Goal: Information Seeking & Learning: Learn about a topic

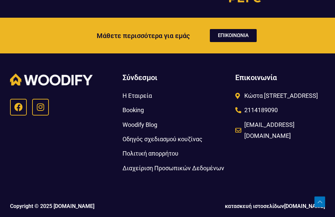
scroll to position [2783, 0]
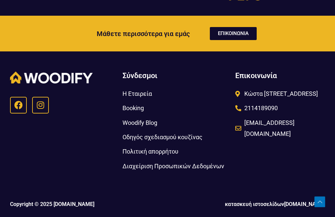
click at [158, 139] on span "Οδηγός σχεδιασμού κουζίνας" at bounding box center [162, 137] width 80 height 11
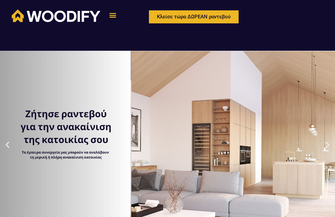
scroll to position [0, 0]
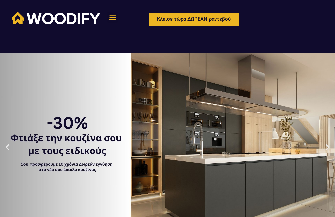
click at [112, 19] on icon "Menu Toggle" at bounding box center [112, 17] width 7 height 7
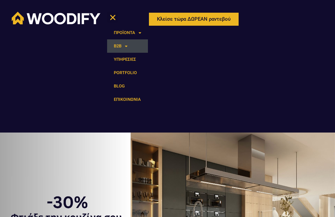
click at [125, 46] on span at bounding box center [124, 46] width 6 height 11
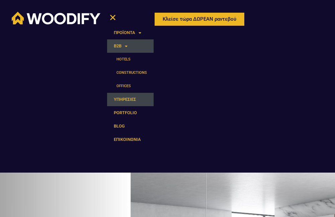
click at [134, 100] on link "ΥΠΗΡΕΣΙΕΣ" at bounding box center [130, 99] width 46 height 13
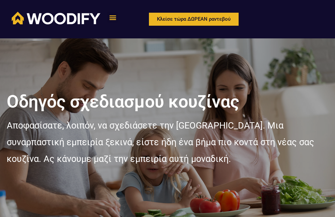
click at [115, 17] on icon "Menu Toggle" at bounding box center [112, 17] width 7 height 7
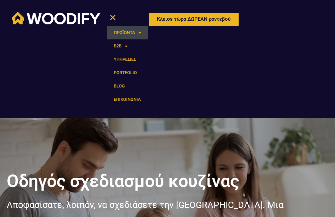
click at [118, 32] on link "ΠΡΟΪΟΝΤΑ" at bounding box center [127, 32] width 41 height 13
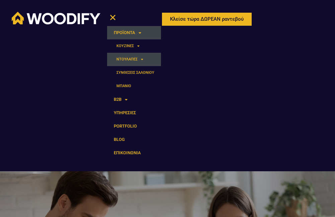
click at [128, 56] on link "ΝΤΟΥΛΑΠΕΣ" at bounding box center [134, 59] width 54 height 13
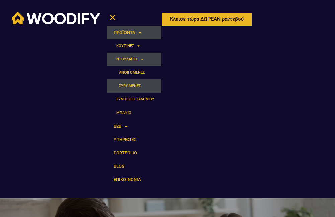
click at [136, 83] on link "ΣΥΡΟΜΕΝΕΣ" at bounding box center [134, 86] width 54 height 13
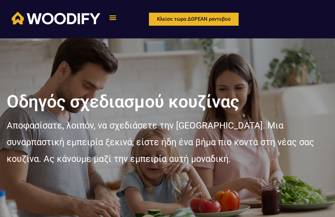
click at [116, 18] on icon "Menu Toggle" at bounding box center [112, 17] width 7 height 7
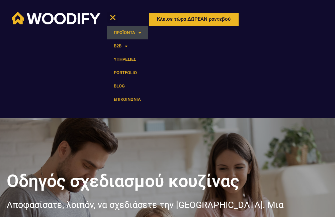
click at [138, 32] on span at bounding box center [138, 32] width 6 height 11
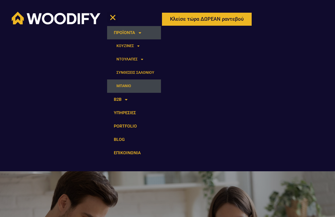
click at [122, 81] on link "ΜΠΑΝΙΟ" at bounding box center [134, 86] width 54 height 13
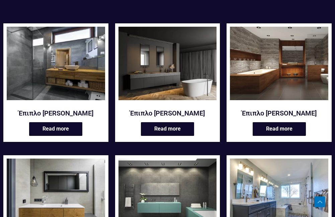
scroll to position [100, 0]
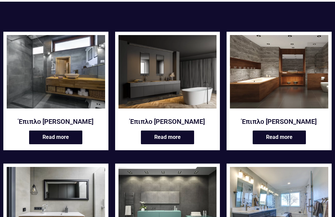
click at [43, 122] on h2 "Έπιπλο [PERSON_NAME]" at bounding box center [56, 121] width 98 height 9
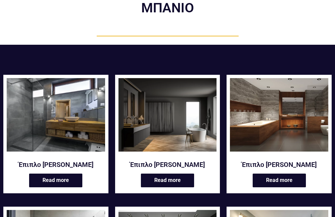
scroll to position [0, 0]
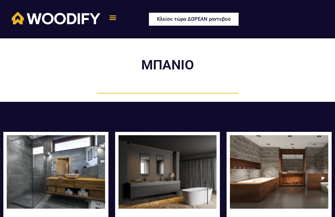
click at [172, 15] on link "Κλείσε τώρα ΔΩΡΕΑΝ ραντεβού" at bounding box center [194, 19] width 92 height 15
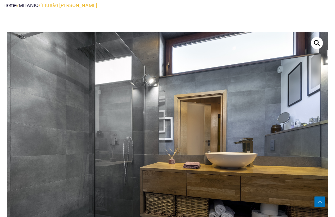
scroll to position [234, 0]
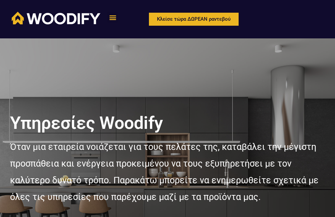
click at [116, 17] on icon "Menu Toggle" at bounding box center [112, 17] width 7 height 7
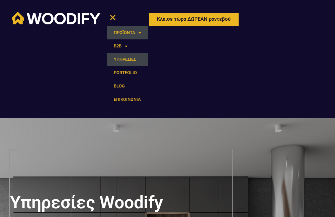
click at [124, 29] on link "ΠΡΟΪΟΝΤΑ" at bounding box center [127, 32] width 41 height 13
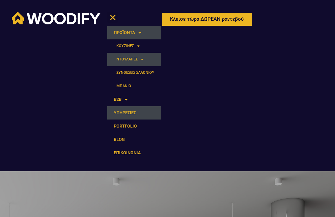
click at [141, 58] on span at bounding box center [140, 59] width 6 height 10
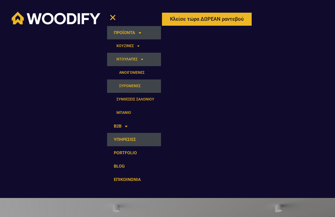
click at [135, 82] on link "ΣΥΡΟΜΕΝΕΣ" at bounding box center [134, 86] width 54 height 13
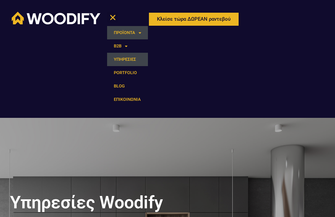
click at [140, 34] on span at bounding box center [138, 32] width 6 height 11
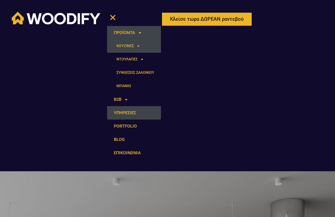
click at [140, 44] on link "ΚΟΥΖΙΝΕΣ" at bounding box center [134, 45] width 54 height 13
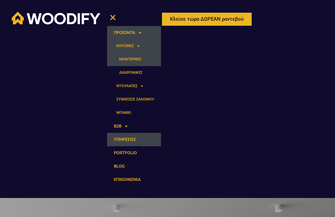
click at [139, 58] on link "ΜΟΝΤΕΡΝΕΣ" at bounding box center [134, 59] width 54 height 13
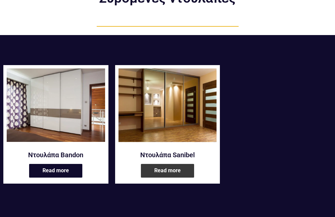
click at [148, 173] on link "Read more" at bounding box center [167, 171] width 53 height 14
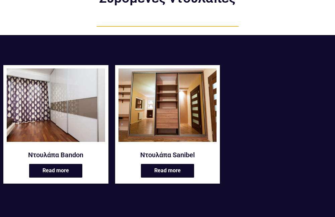
click at [67, 102] on img at bounding box center [56, 106] width 98 height 74
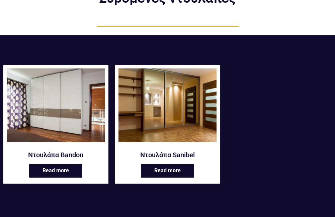
click at [151, 91] on img at bounding box center [167, 106] width 98 height 74
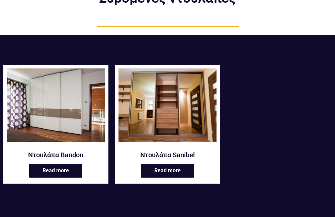
drag, startPoint x: 189, startPoint y: 104, endPoint x: 295, endPoint y: 82, distance: 107.6
click at [295, 82] on ul "Ντουλάπα Bandon Read more Ντουλάπα Sanibel Read more" at bounding box center [167, 124] width 328 height 119
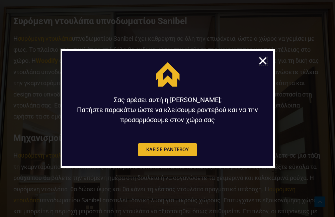
scroll to position [568, 0]
click at [262, 58] on icon "Close" at bounding box center [262, 61] width 10 height 10
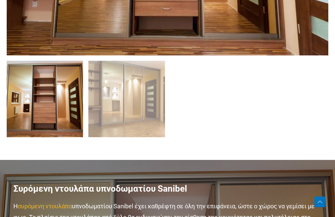
scroll to position [435, 0]
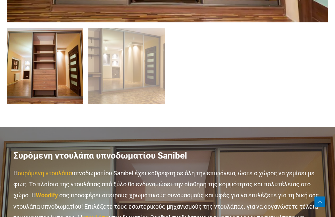
click at [139, 69] on img at bounding box center [126, 66] width 76 height 76
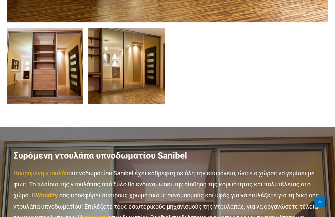
click at [80, 85] on img at bounding box center [45, 66] width 76 height 76
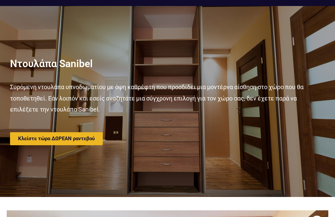
scroll to position [0, 0]
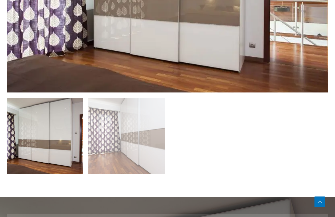
scroll to position [368, 0]
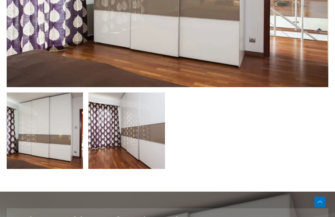
click at [108, 135] on img at bounding box center [126, 131] width 76 height 76
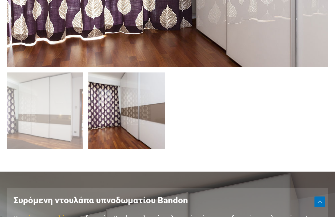
scroll to position [401, 0]
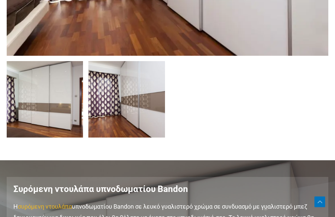
click at [79, 125] on img at bounding box center [45, 99] width 76 height 76
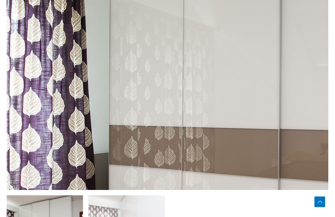
scroll to position [268, 0]
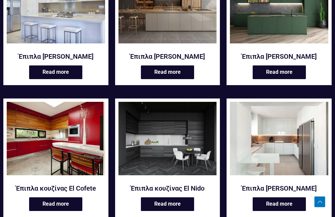
scroll to position [301, 0]
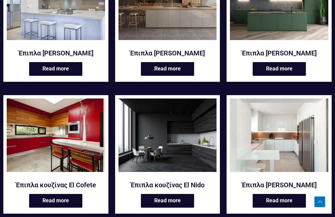
click at [178, 125] on img at bounding box center [167, 136] width 98 height 74
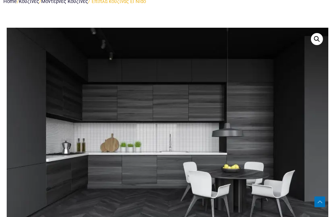
scroll to position [301, 0]
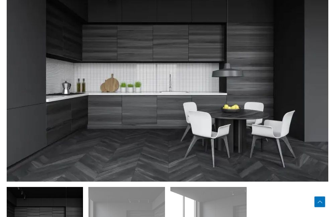
click at [147, 79] on img at bounding box center [188, 71] width 642 height 428
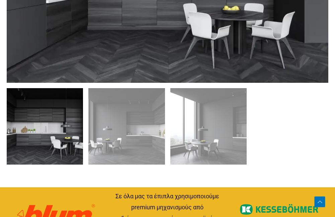
scroll to position [401, 0]
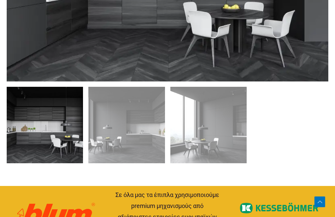
click at [61, 140] on img at bounding box center [45, 125] width 76 height 76
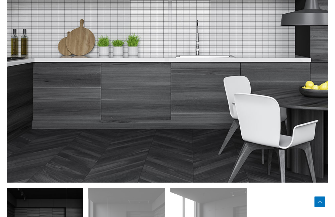
scroll to position [301, 0]
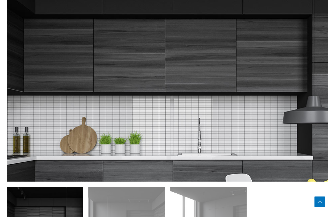
click at [141, 30] on img at bounding box center [194, 119] width 642 height 428
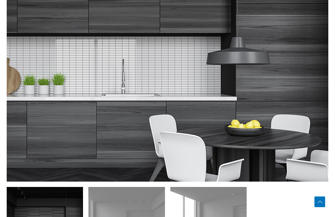
click at [217, 90] on img at bounding box center [118, 60] width 642 height 428
